Goal: Transaction & Acquisition: Purchase product/service

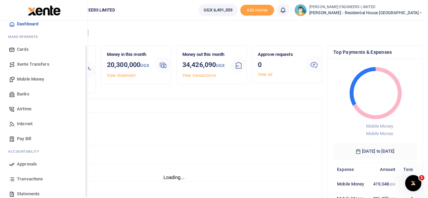
scroll to position [34, 0]
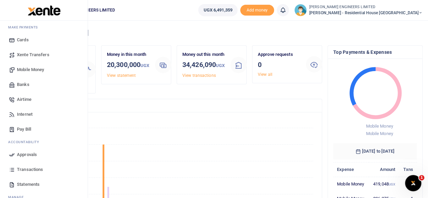
click at [28, 69] on span "Mobile Money" at bounding box center [30, 69] width 27 height 7
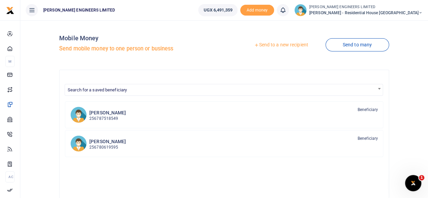
click at [278, 45] on div at bounding box center [214, 99] width 428 height 198
click at [283, 46] on link "Send to a new recipient" at bounding box center [281, 45] width 88 height 12
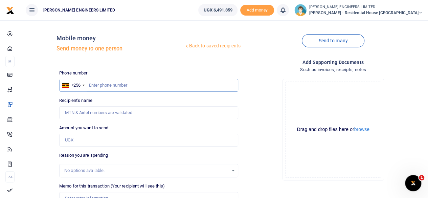
drag, startPoint x: 93, startPoint y: 84, endPoint x: 98, endPoint y: 86, distance: 5.3
click at [93, 84] on input "text" at bounding box center [148, 85] width 179 height 13
click at [98, 86] on input "text" at bounding box center [148, 85] width 179 height 13
type input "782304569"
type input "Benath Akandwanaho"
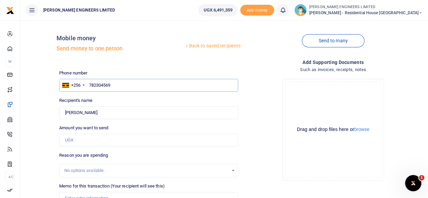
type input "782304569"
click at [79, 142] on input "Amount you want to send" at bounding box center [148, 140] width 179 height 13
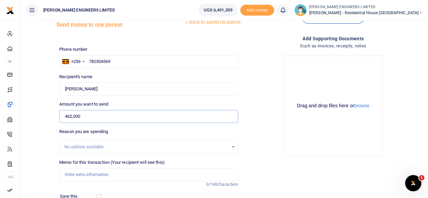
scroll to position [34, 0]
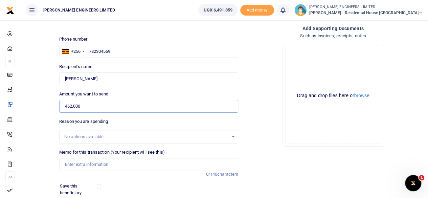
type input "462,000"
drag, startPoint x: 76, startPoint y: 166, endPoint x: 84, endPoint y: 170, distance: 9.4
click at [76, 166] on input "Memo for this transaction (Your recipient will see this)" at bounding box center [148, 164] width 179 height 13
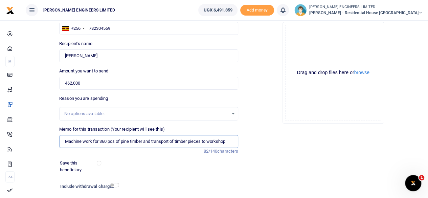
scroll to position [68, 0]
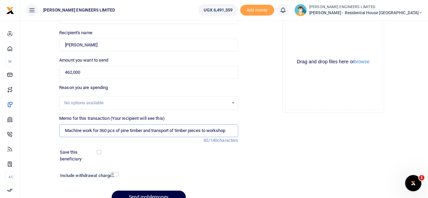
type input "Machine work for 360 pcs of pine timber and transport of timber pieces to works…"
click at [116, 174] on input "checkbox" at bounding box center [114, 174] width 9 height 4
checkbox input "true"
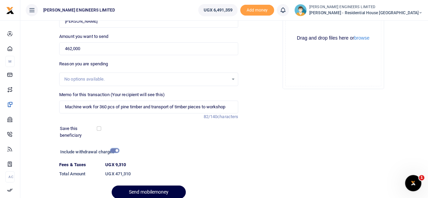
scroll to position [102, 0]
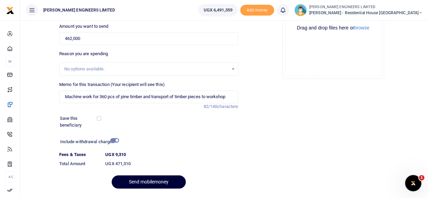
click at [158, 182] on button "Send mobilemoney" at bounding box center [149, 181] width 74 height 13
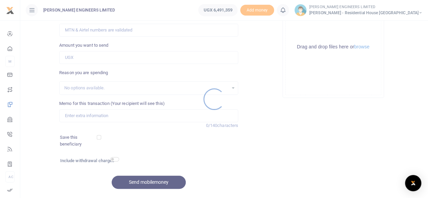
scroll to position [67, 0]
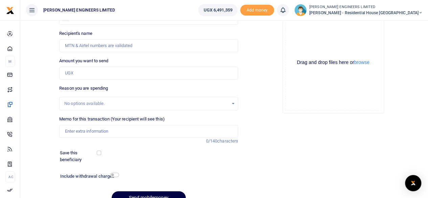
click at [287, 12] on icon at bounding box center [283, 9] width 7 height 7
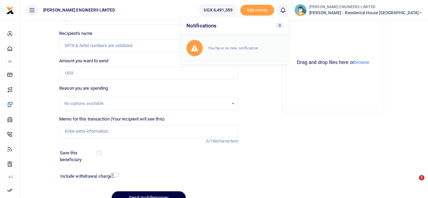
click at [258, 49] on small "You have no new notification" at bounding box center [233, 48] width 50 height 5
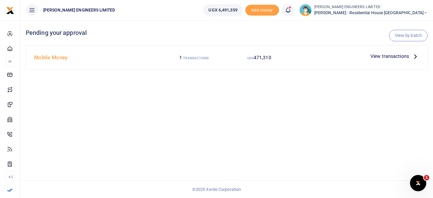
click at [382, 56] on span "View transactions" at bounding box center [390, 55] width 39 height 7
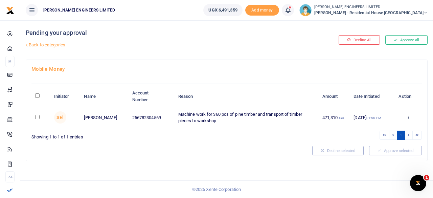
click at [36, 118] on input "checkbox" at bounding box center [37, 117] width 4 height 4
checkbox input "true"
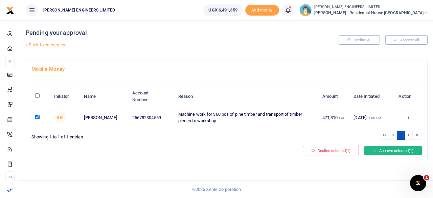
click at [387, 151] on button "Approve selected (1)" at bounding box center [394, 150] width 58 height 9
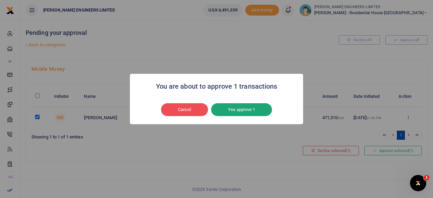
click at [247, 107] on button "Yes approve 1" at bounding box center [241, 109] width 61 height 13
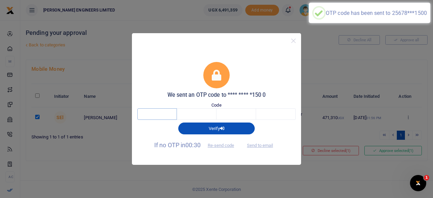
click at [160, 115] on input "text" at bounding box center [157, 114] width 40 height 12
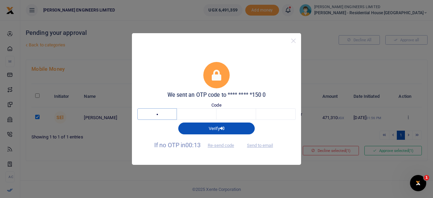
type input "7"
type input "4"
type input "1"
type input "7"
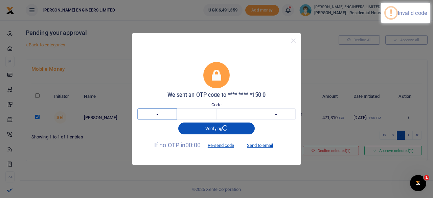
type input "9"
type input "6"
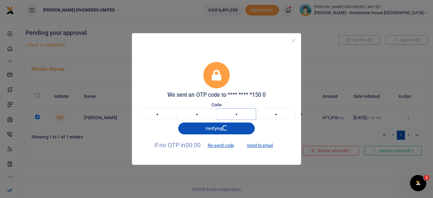
type input "8"
type input "3"
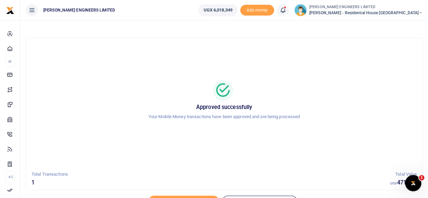
click at [420, 12] on icon at bounding box center [421, 12] width 4 height 5
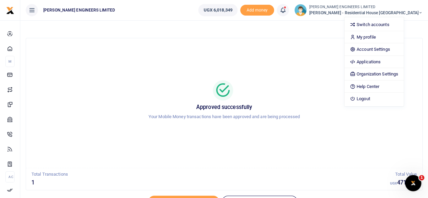
drag, startPoint x: 292, startPoint y: 49, endPoint x: 295, endPoint y: 45, distance: 5.1
click at [292, 49] on div "Approved successfully Your Mobile Money transactions have been approved and are…" at bounding box center [224, 103] width 380 height 119
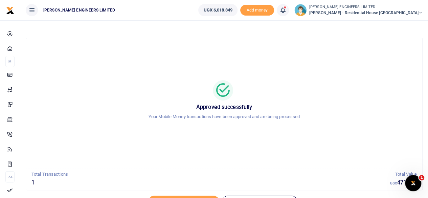
click at [287, 12] on icon at bounding box center [283, 9] width 7 height 7
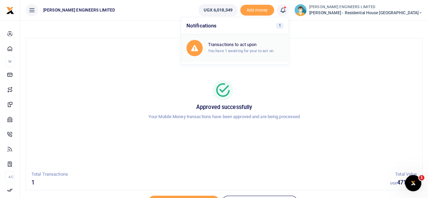
click at [269, 43] on h6 "Transactions to act upon" at bounding box center [245, 44] width 75 height 5
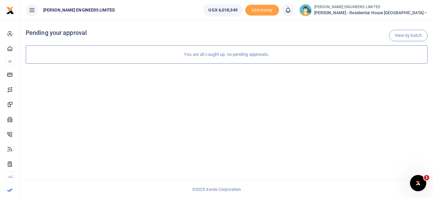
click at [426, 13] on icon at bounding box center [426, 12] width 4 height 5
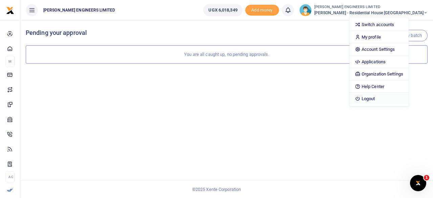
click at [396, 99] on link "Logout" at bounding box center [379, 98] width 59 height 9
